Goal: Obtain resource: Obtain resource

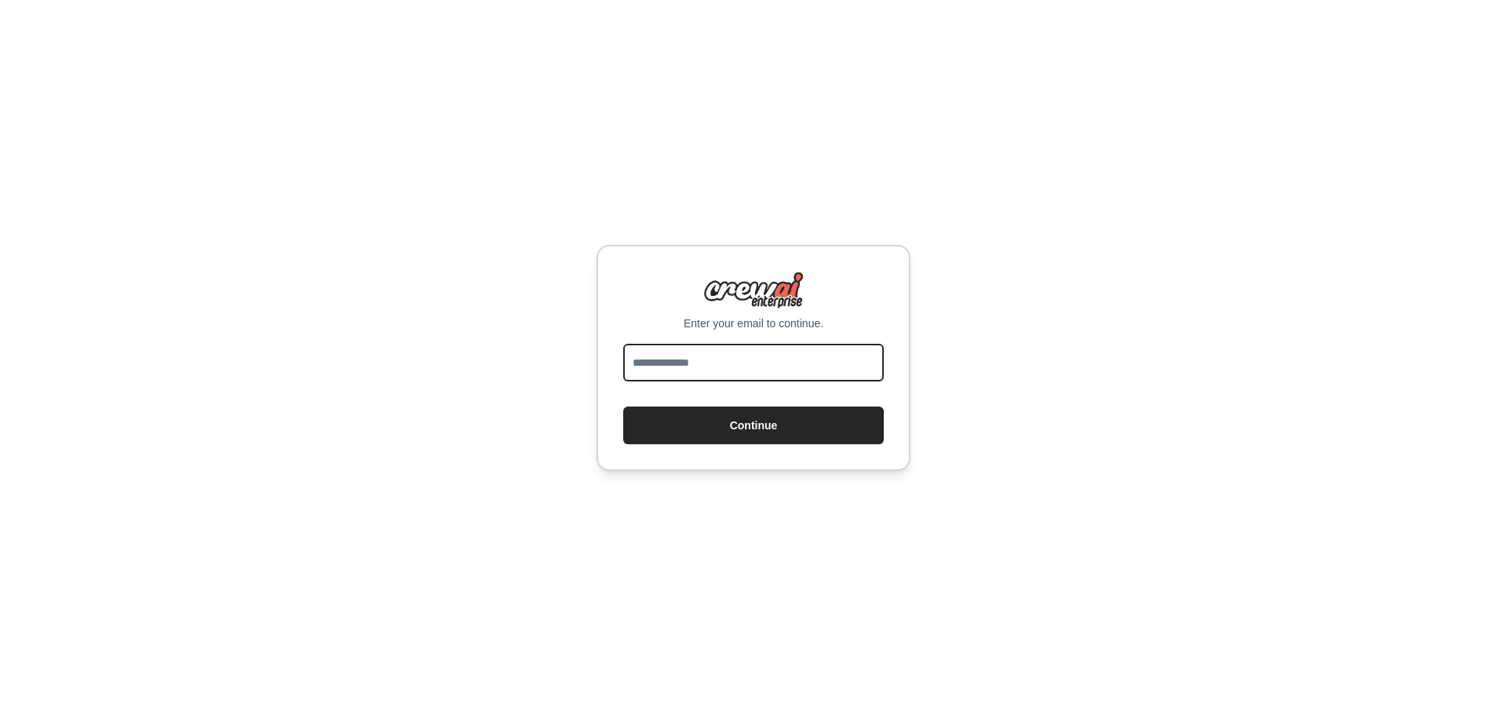
click at [719, 362] on input "email" at bounding box center [753, 363] width 261 height 38
type input "**********"
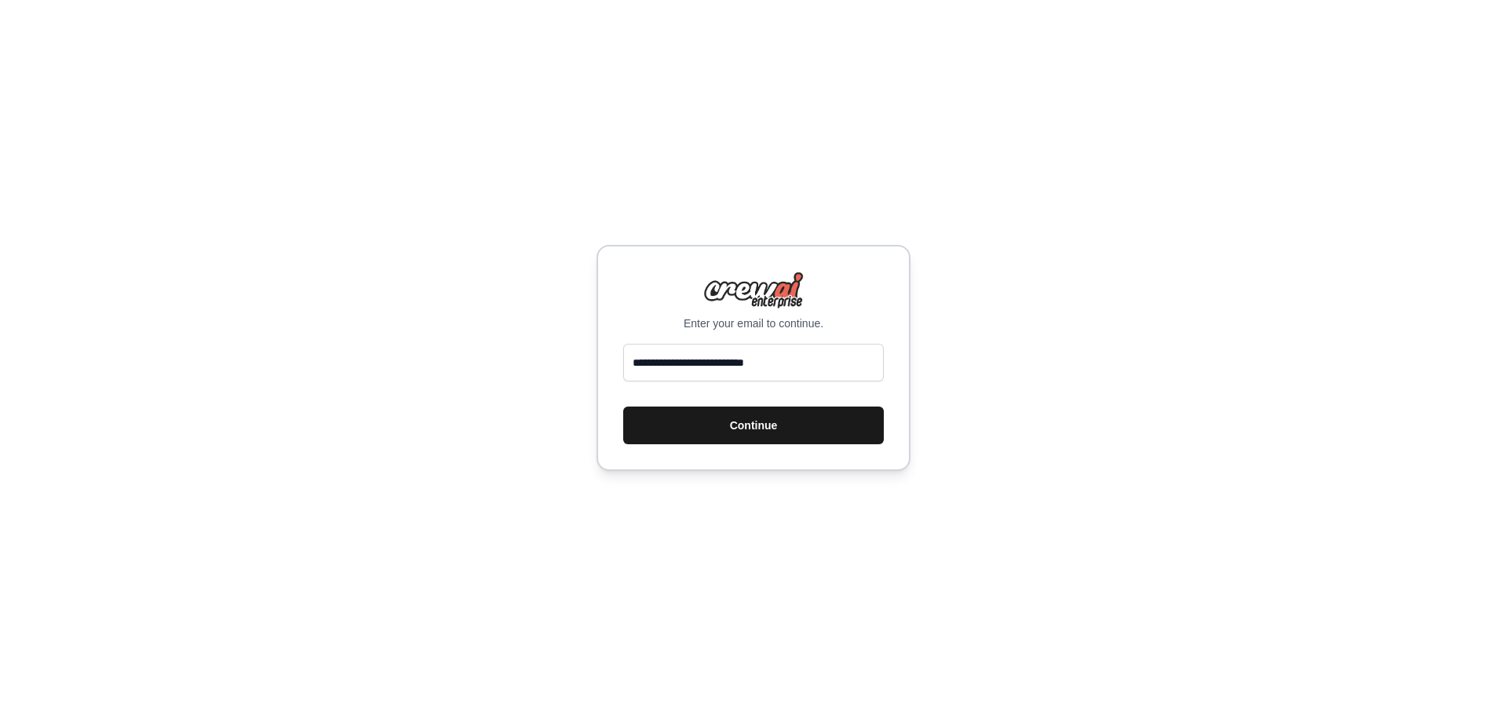
click at [719, 418] on button "Continue" at bounding box center [753, 426] width 261 height 38
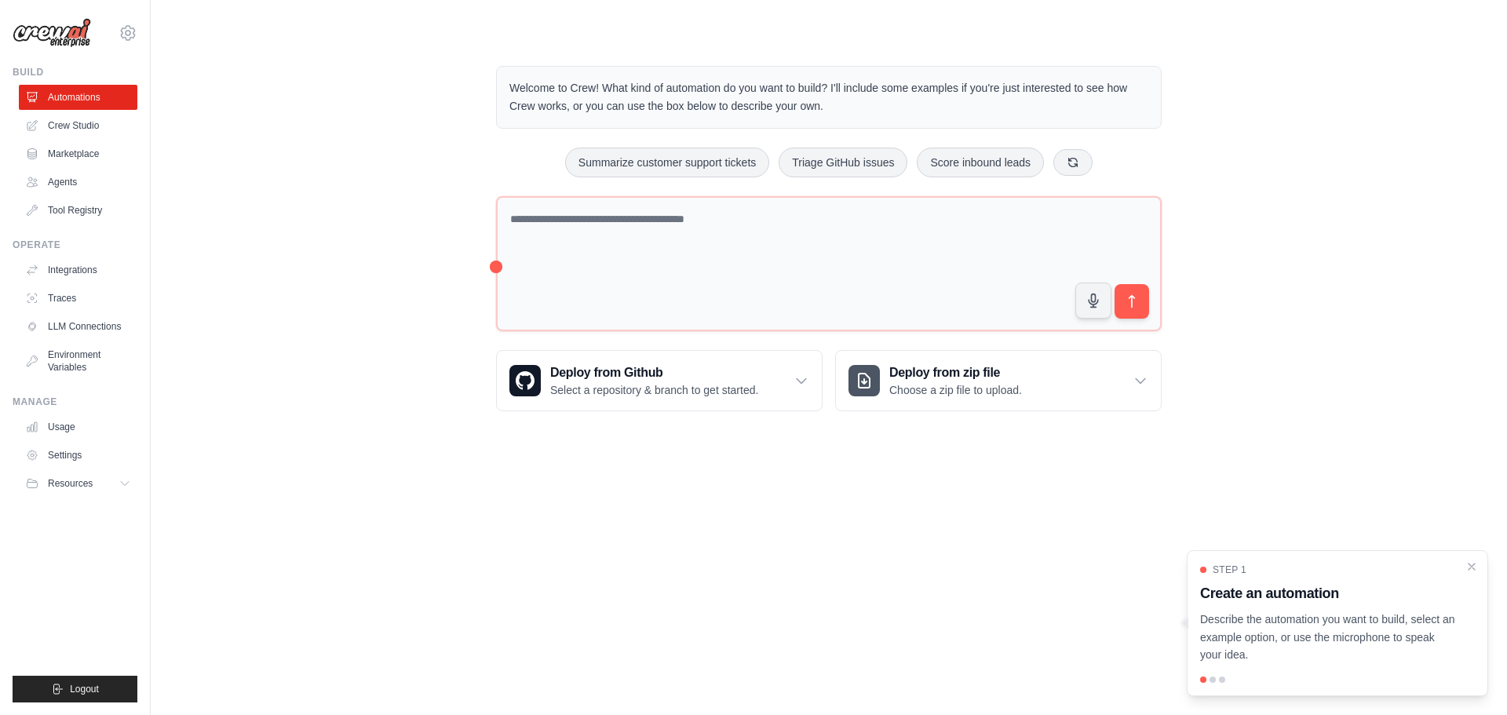
click at [799, 495] on body "[EMAIL_ADDRESS][DOMAIN_NAME] Settings Build Automations Crew Studio" at bounding box center [753, 357] width 1507 height 715
click at [960, 605] on body "[EMAIL_ADDRESS][DOMAIN_NAME] Settings Build Automations Crew Studio" at bounding box center [753, 357] width 1507 height 715
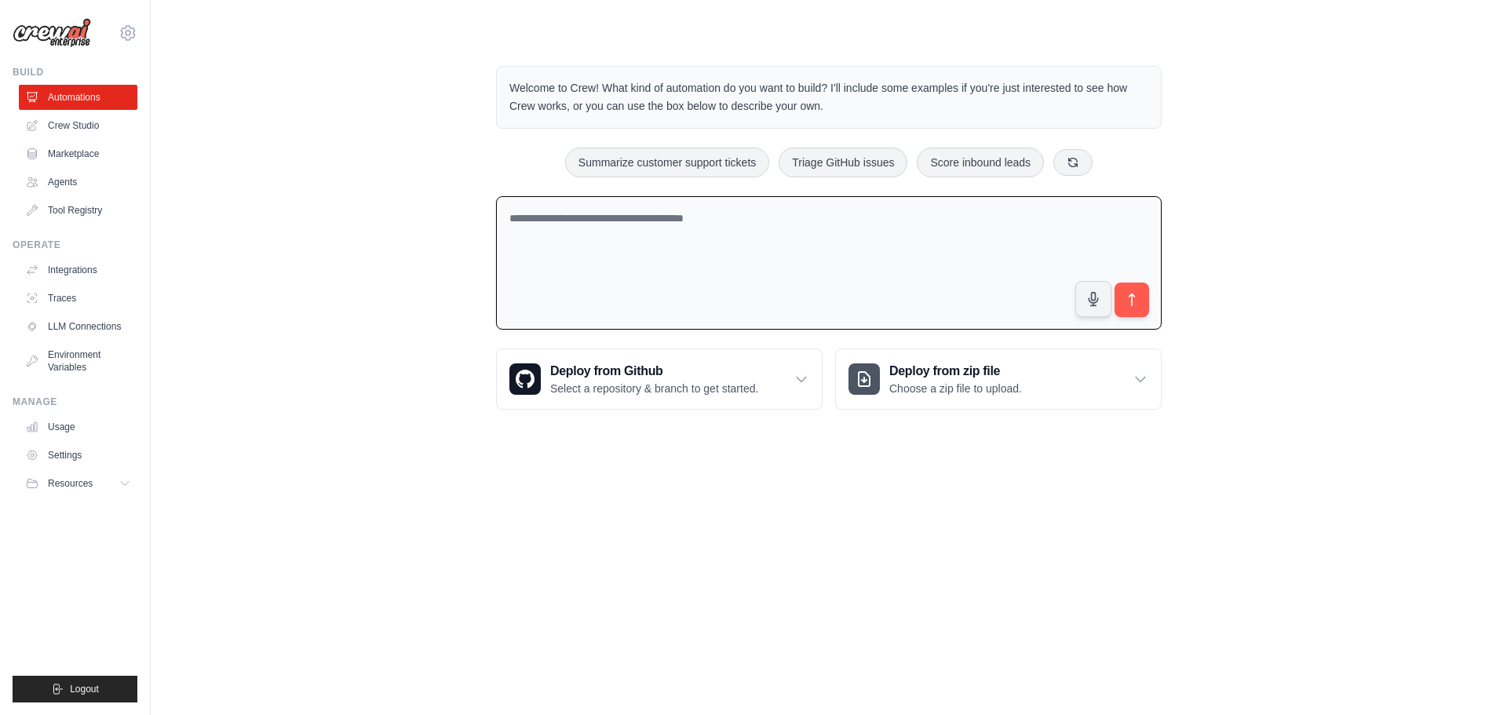
click at [736, 245] on textarea at bounding box center [829, 263] width 666 height 134
paste textarea "**********"
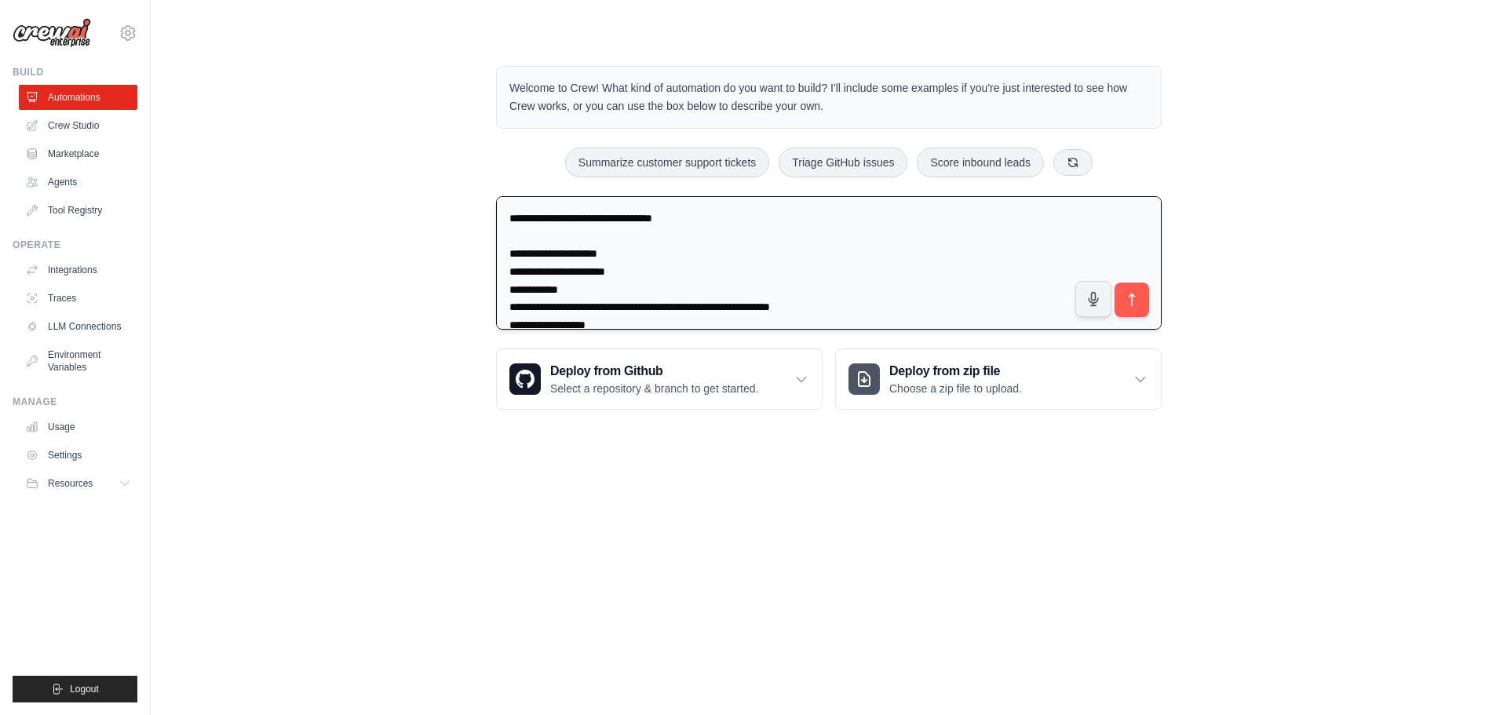
scroll to position [145, 0]
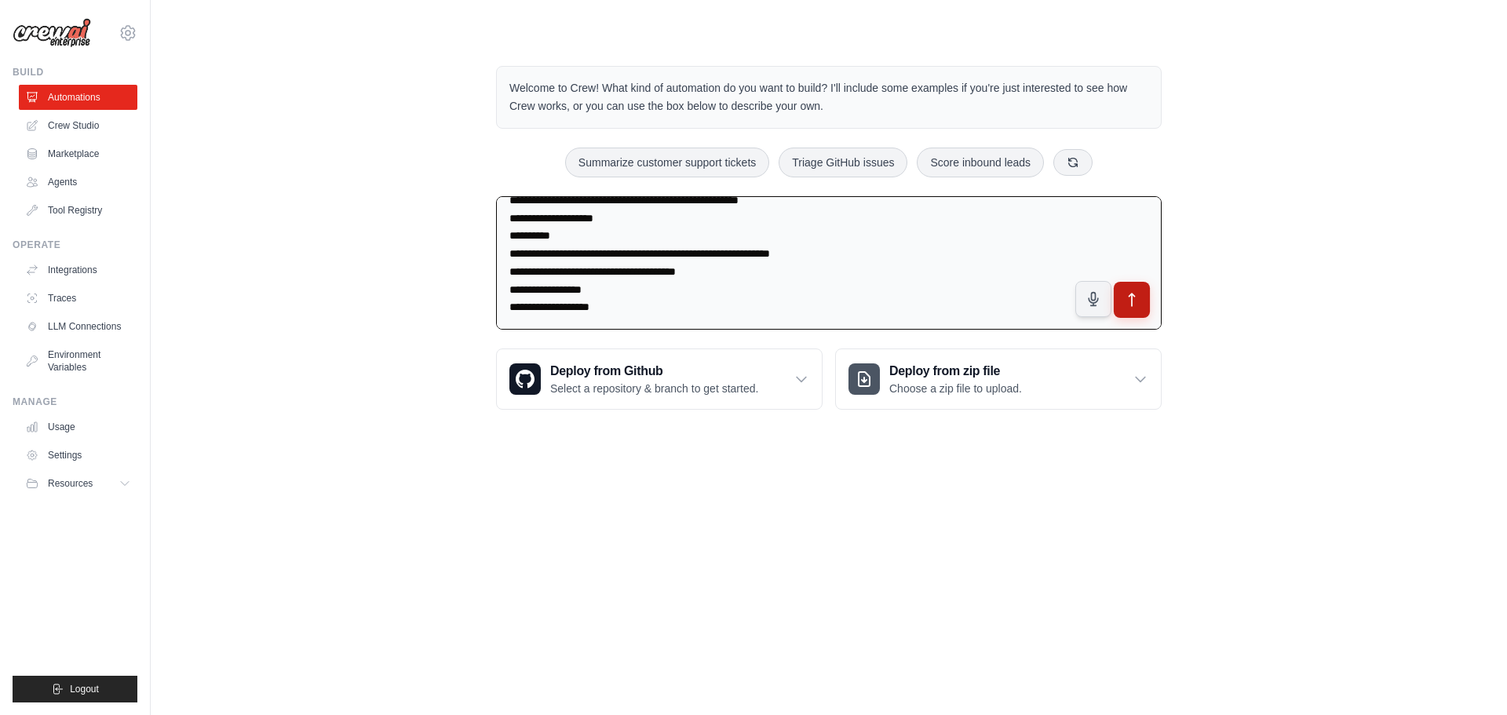
type textarea "**********"
click at [1125, 313] on button "submit" at bounding box center [1132, 300] width 36 height 36
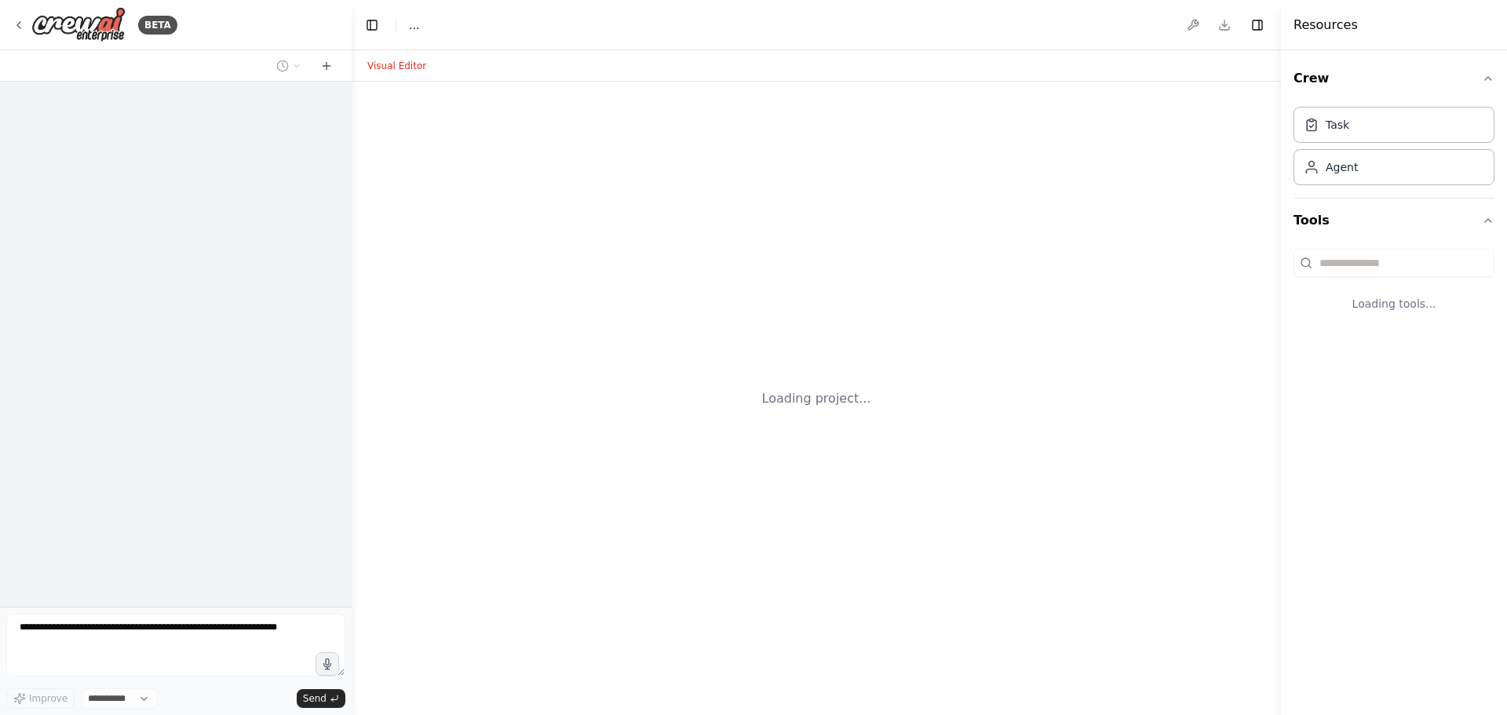
select select "****"
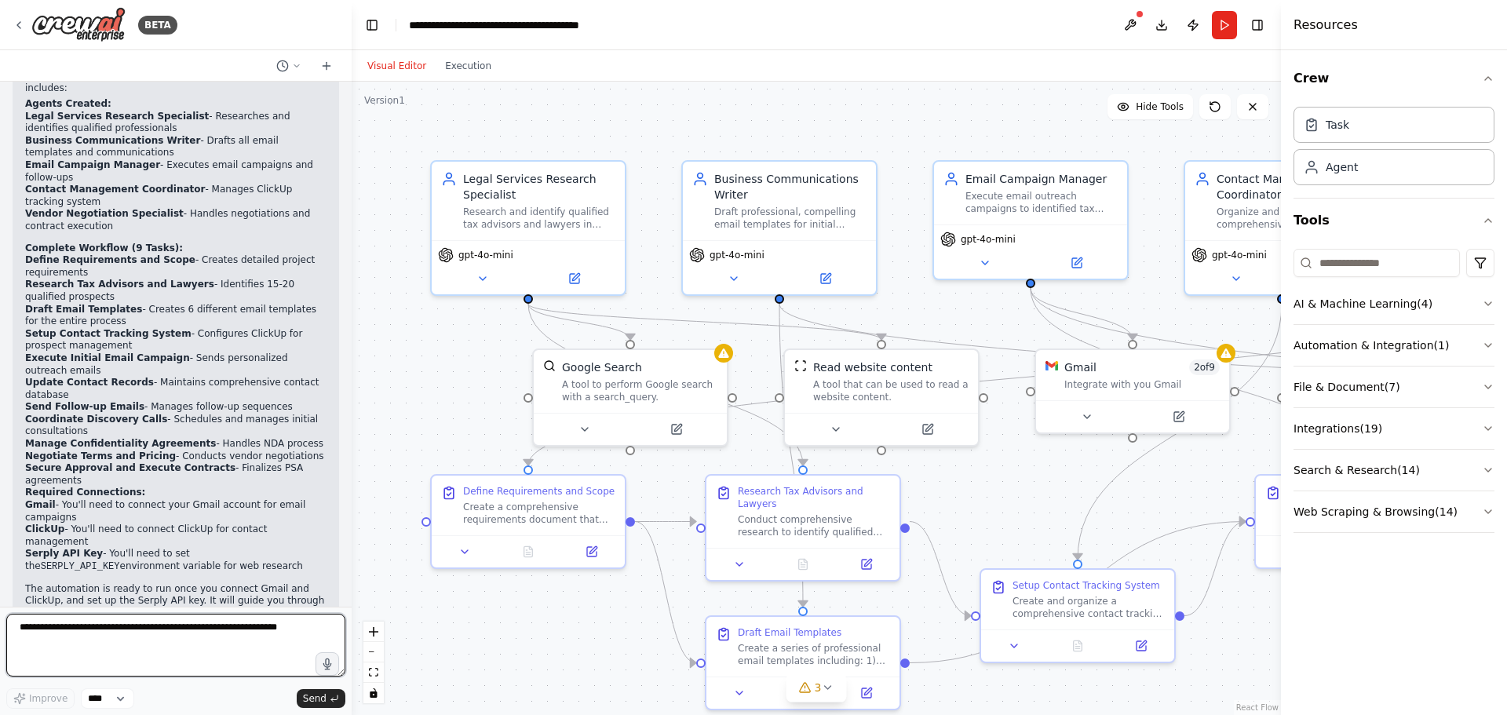
scroll to position [1665, 0]
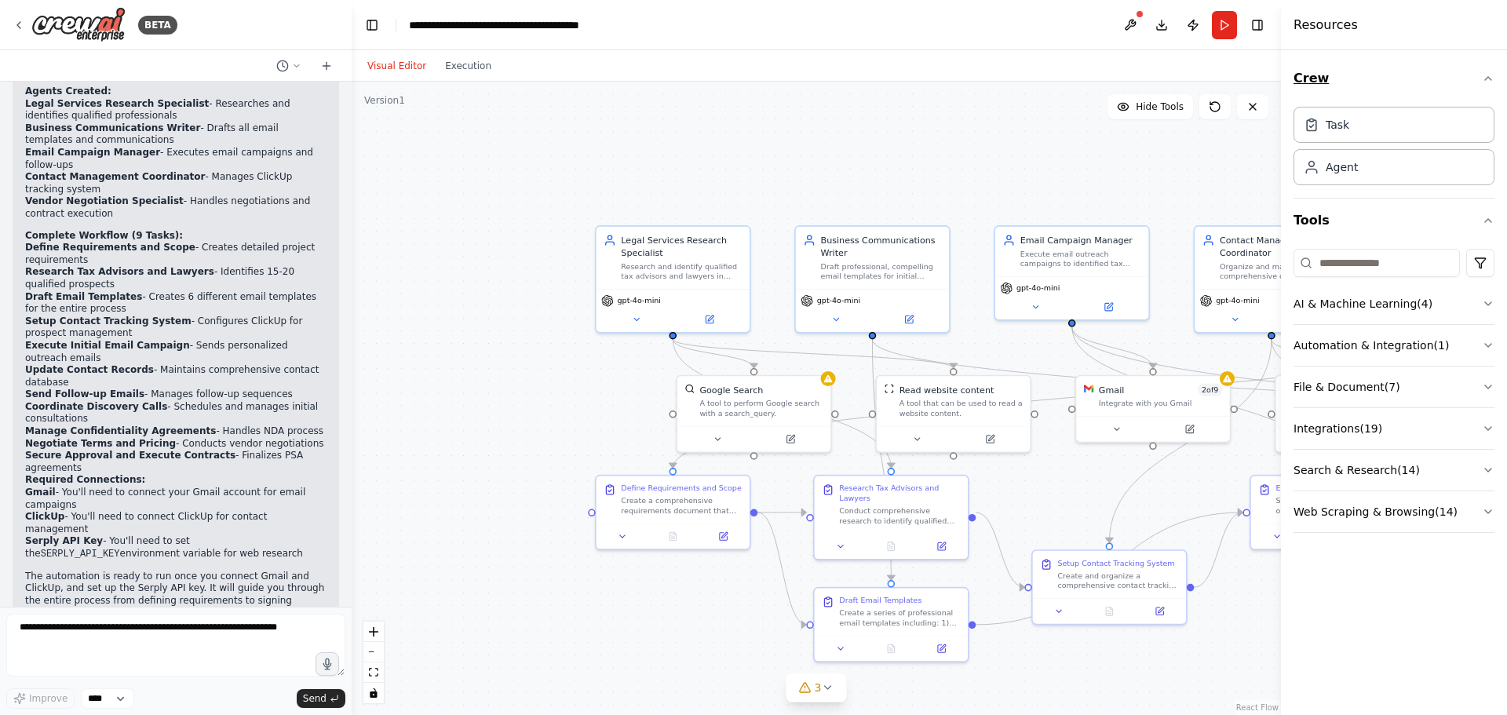
click at [1489, 79] on icon "button" at bounding box center [1488, 78] width 13 height 13
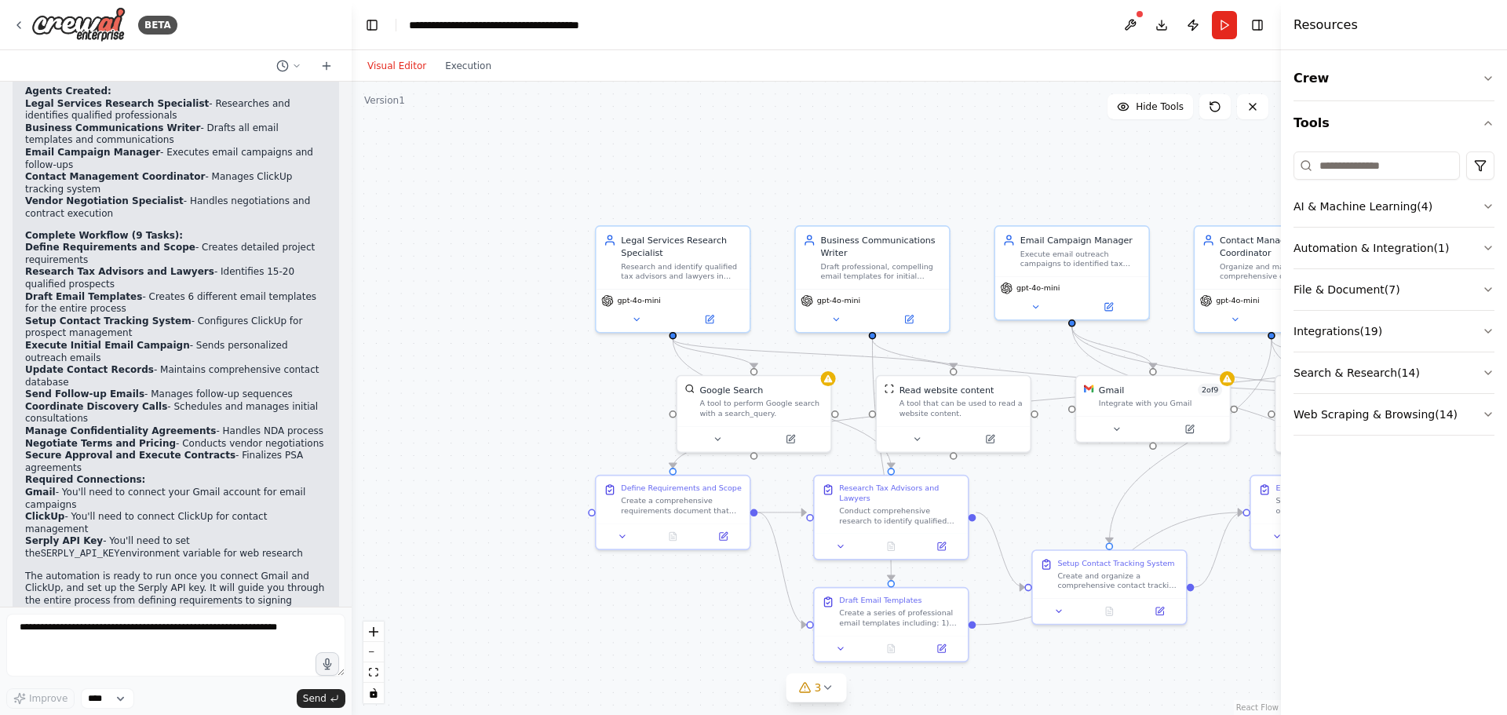
click at [1222, 638] on div ".deletable-edge-delete-btn { width: 20px; height: 20px; border: 0px solid #ffff…" at bounding box center [817, 399] width 930 height 634
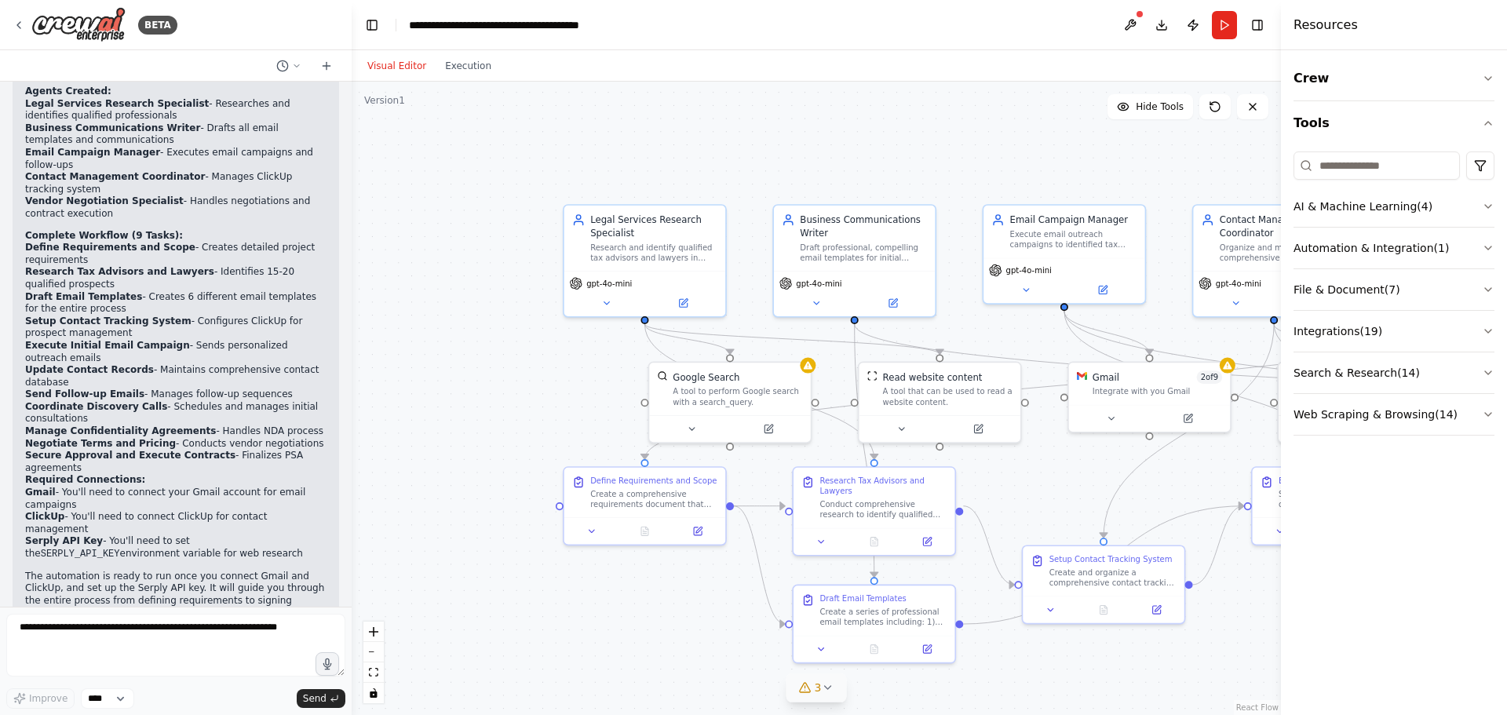
click at [825, 689] on icon at bounding box center [827, 687] width 13 height 13
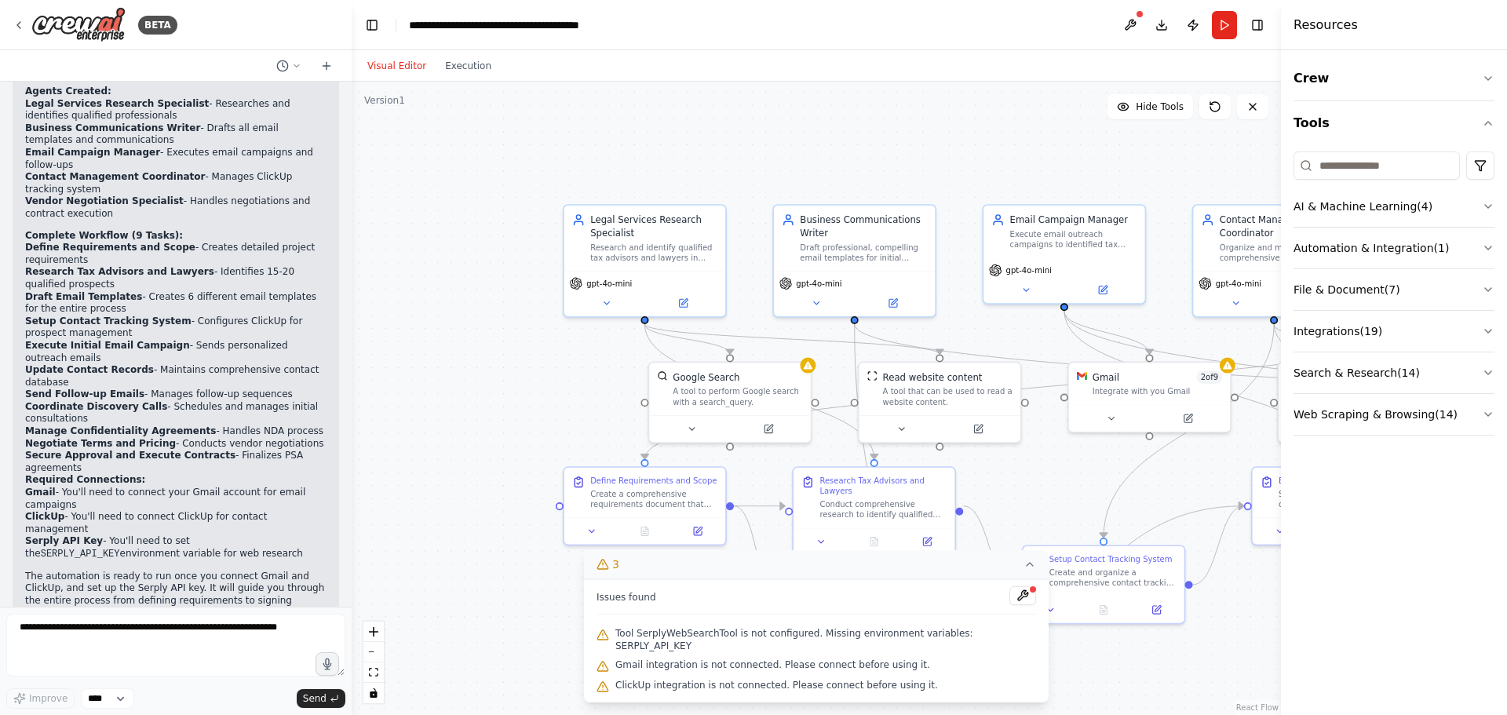
click at [1056, 692] on div ".deletable-edge-delete-btn { width: 20px; height: 20px; border: 0px solid #ffff…" at bounding box center [817, 399] width 930 height 634
click at [1024, 571] on icon at bounding box center [1030, 564] width 13 height 13
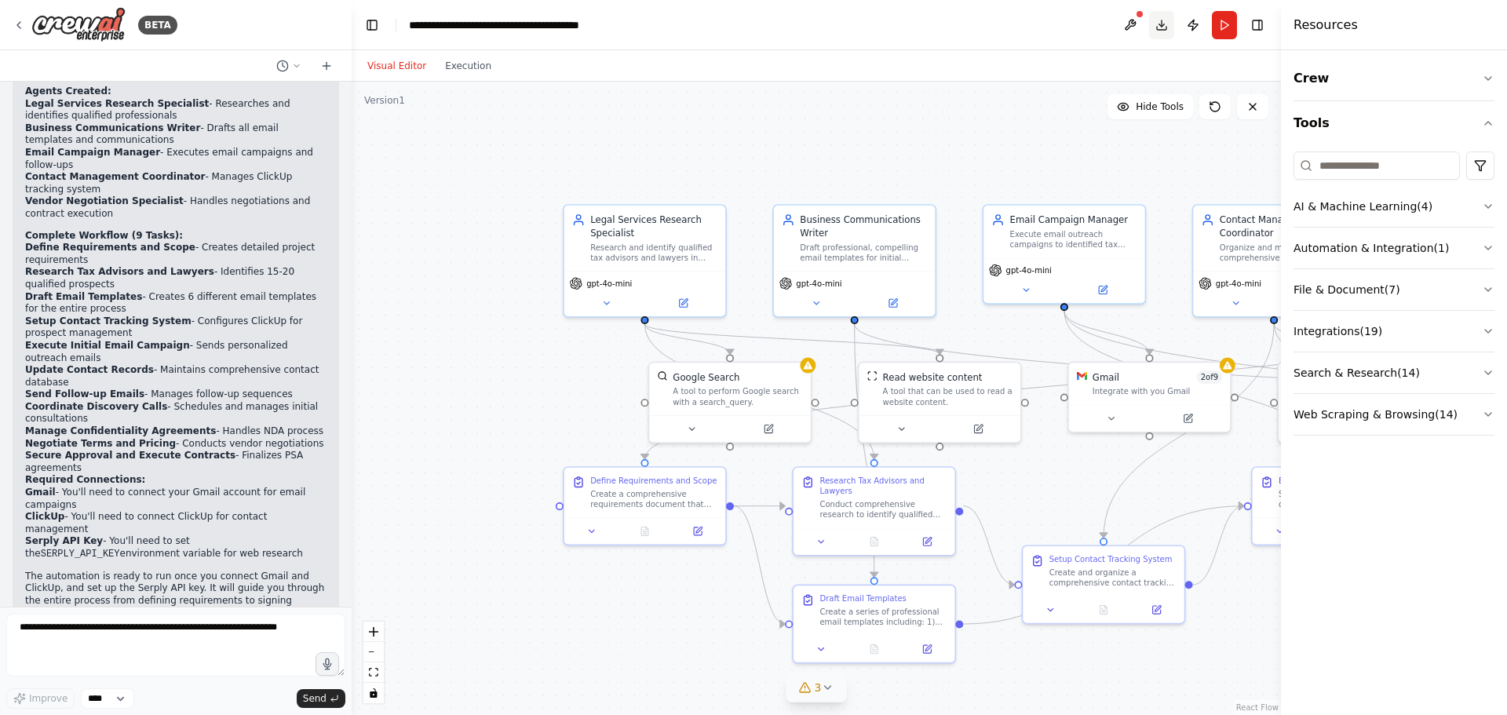
click at [1164, 24] on button "Download" at bounding box center [1161, 25] width 25 height 28
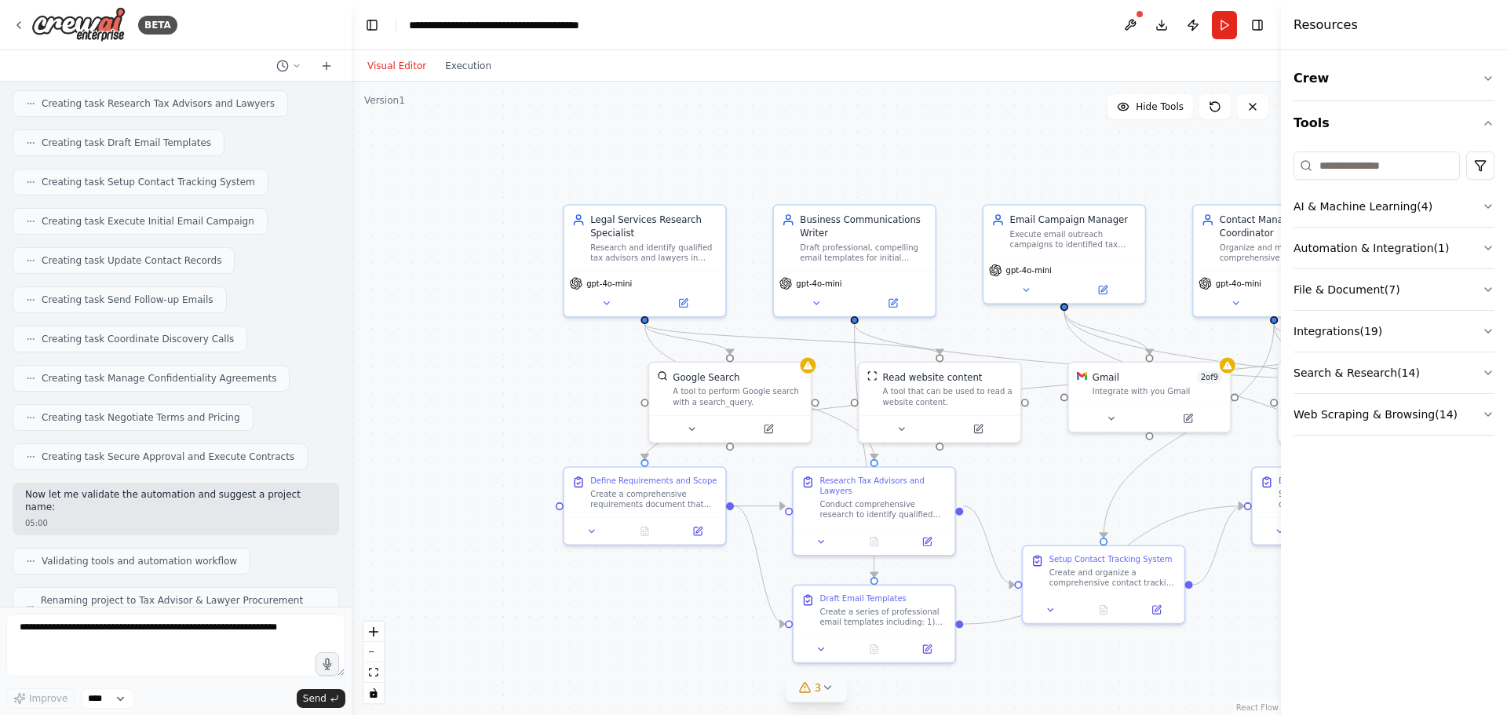
scroll to position [1053, 0]
click at [1231, 645] on div ".deletable-edge-delete-btn { width: 20px; height: 20px; border: 0px solid #ffff…" at bounding box center [817, 399] width 930 height 634
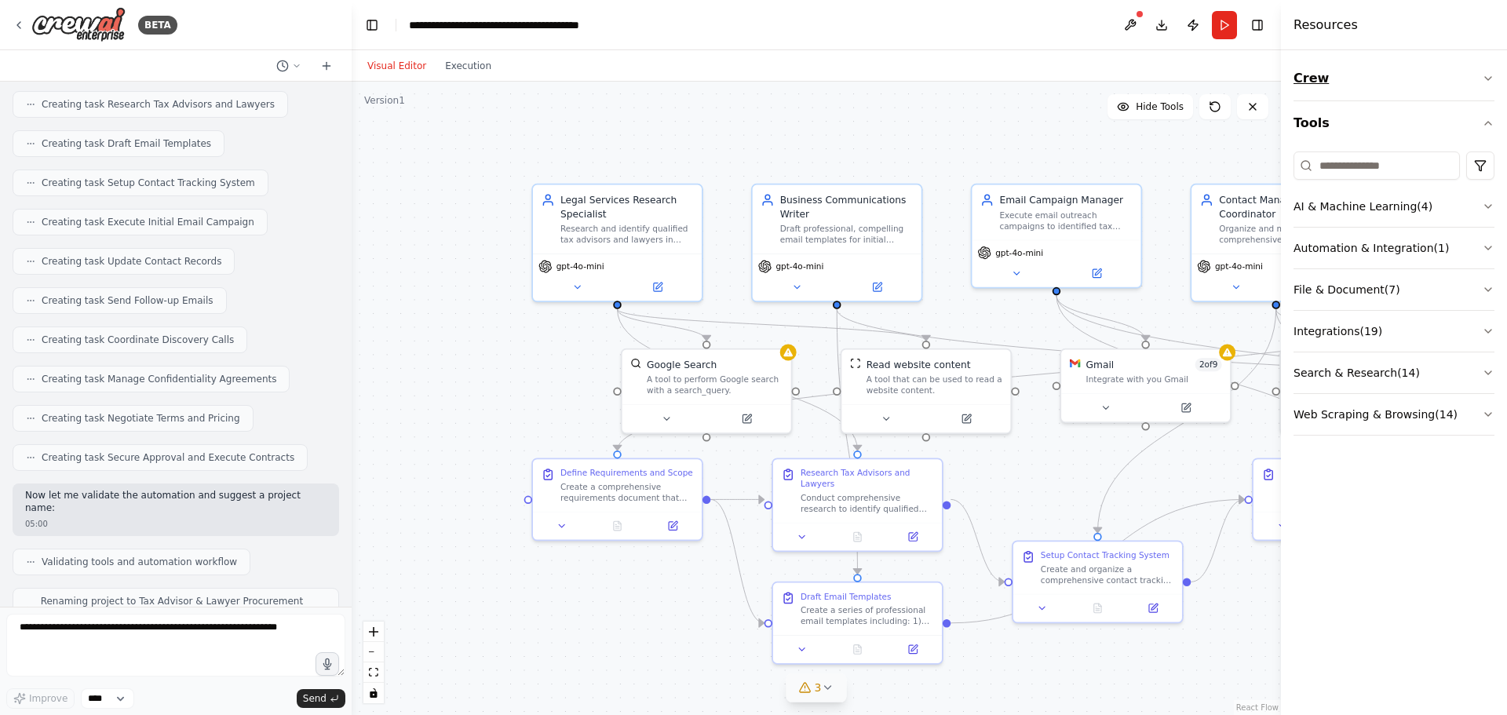
click at [1488, 81] on icon "button" at bounding box center [1488, 78] width 13 height 13
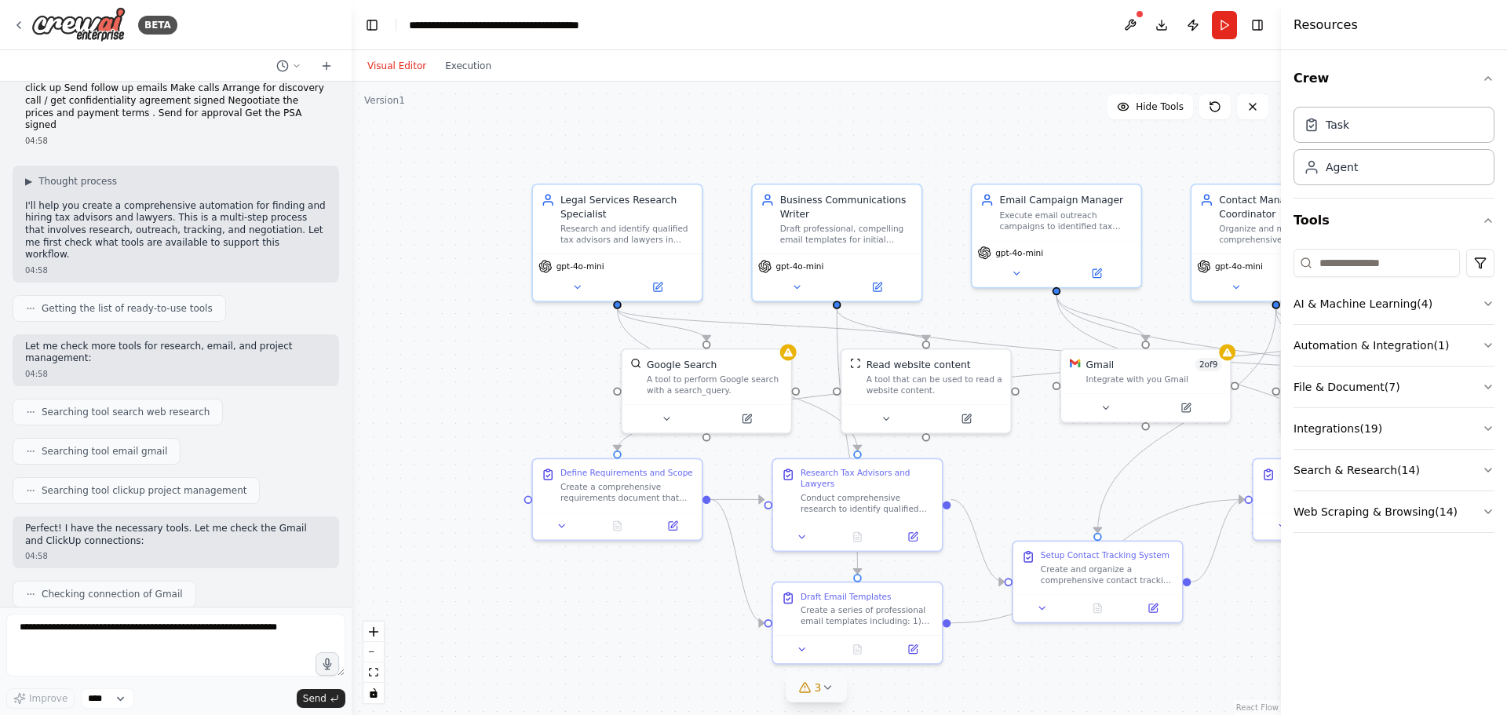
scroll to position [0, 0]
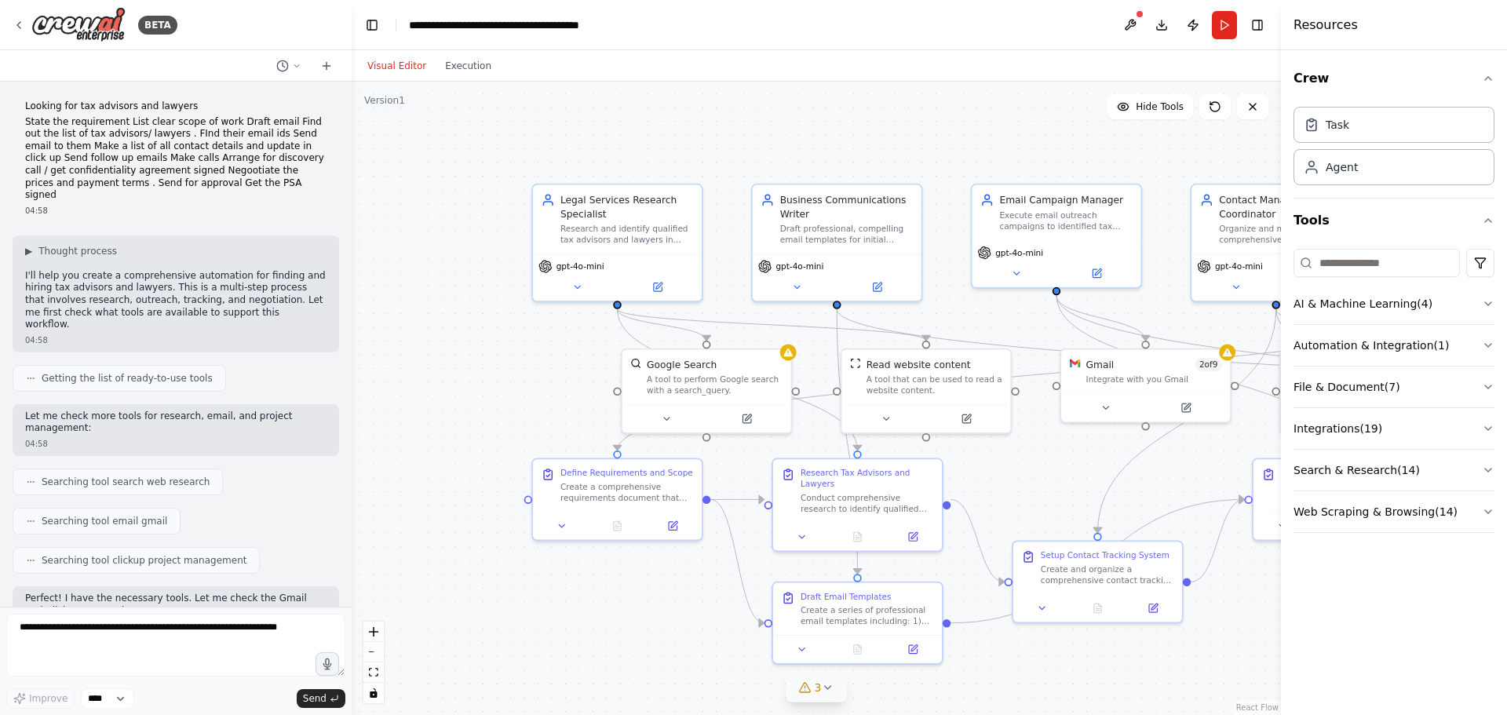
click at [30, 122] on p "State the requirement List clear scope of work Draft email Find out the list of…" at bounding box center [175, 159] width 301 height 86
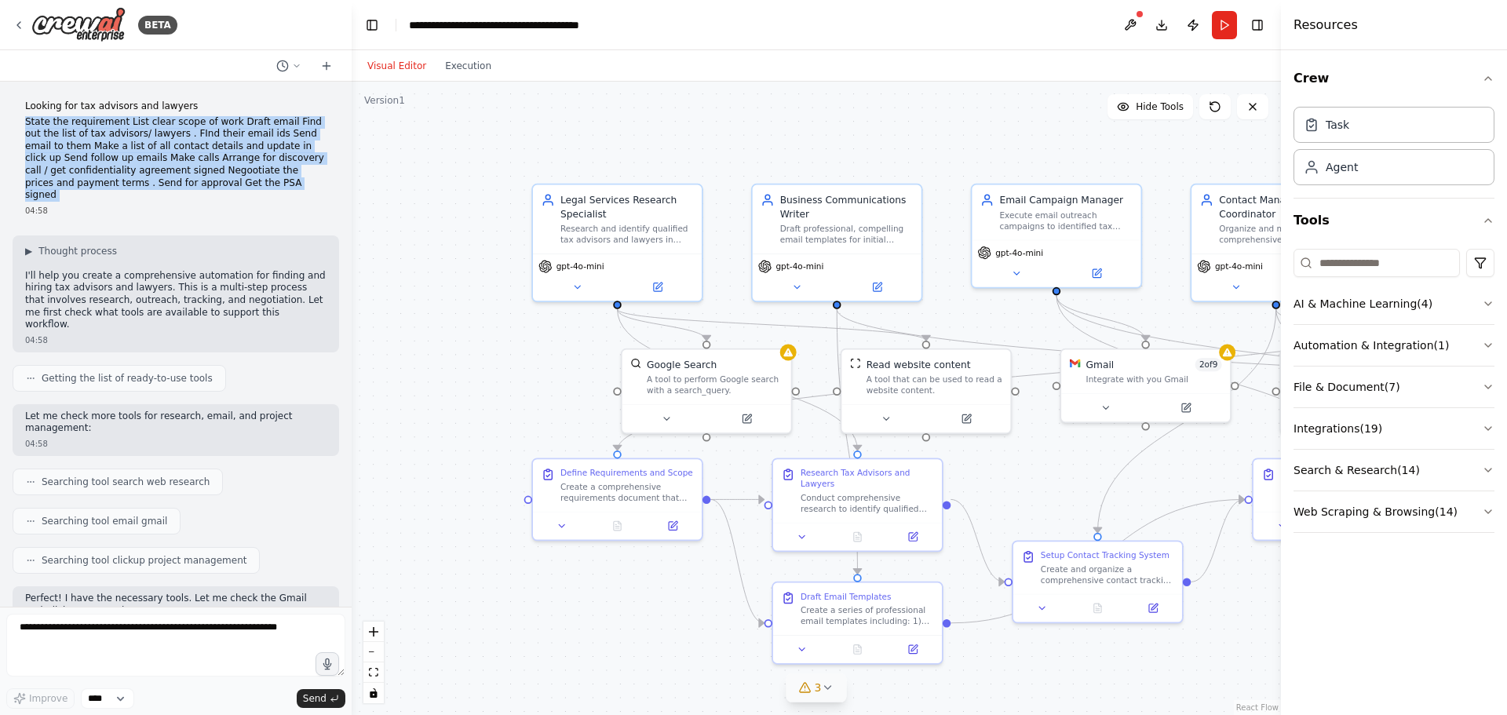
click at [30, 122] on p "State the requirement List clear scope of work Draft email Find out the list of…" at bounding box center [175, 159] width 301 height 86
copy p "State the requirement List clear scope of work Draft email Find out the list of…"
